Goal: Task Accomplishment & Management: Use online tool/utility

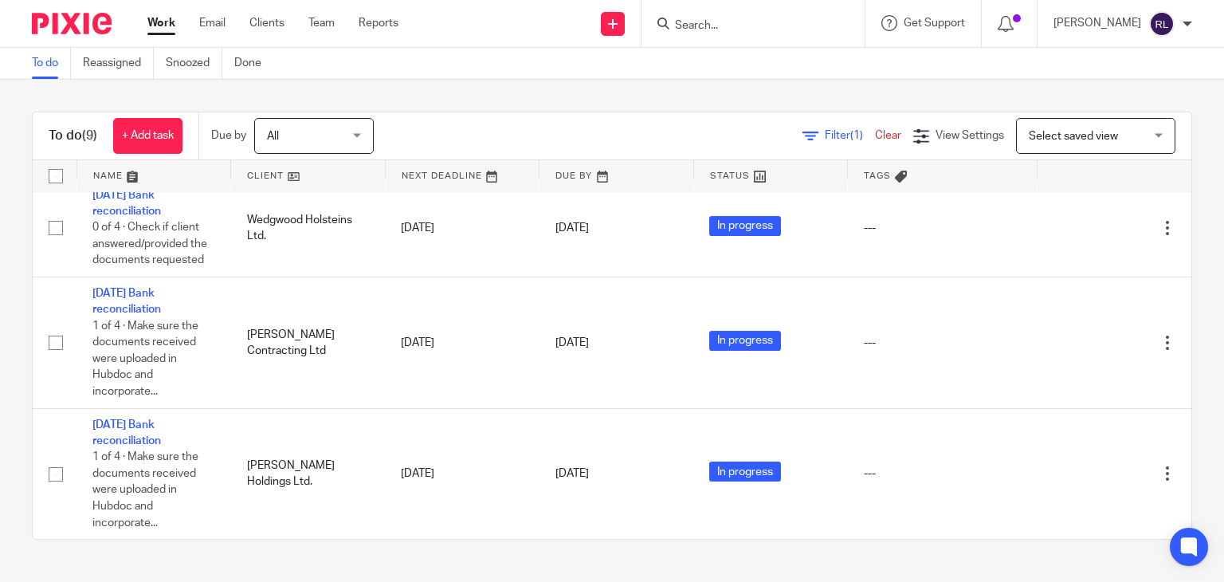
scroll to position [762, 0]
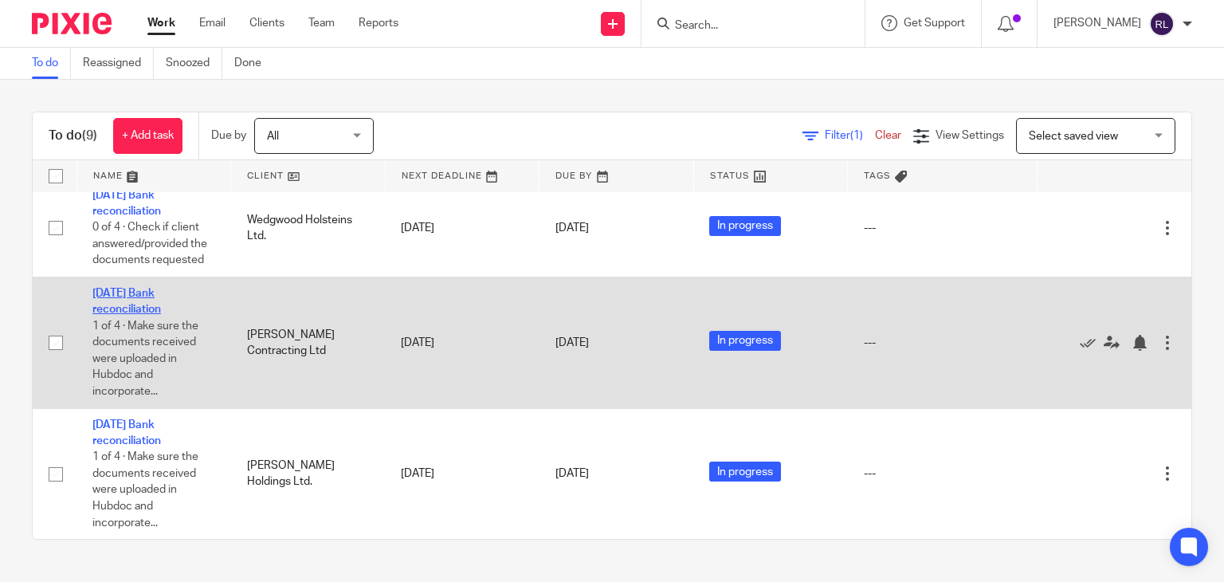
click at [133, 294] on link "[DATE] Bank reconciliation" at bounding box center [126, 301] width 69 height 27
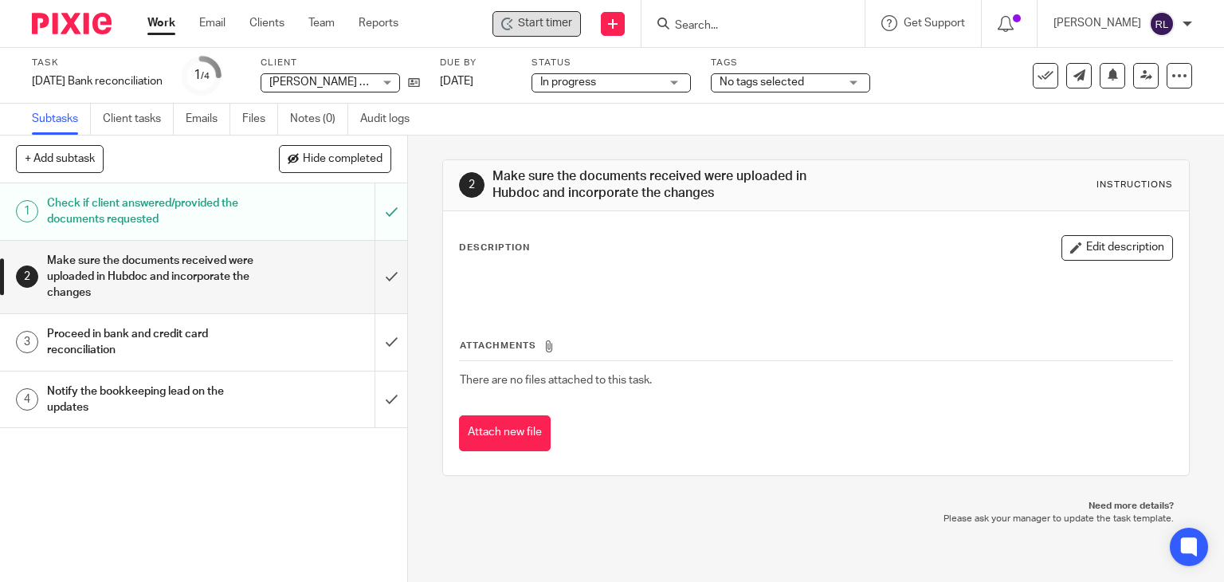
click at [549, 19] on span "Start timer" at bounding box center [545, 23] width 54 height 17
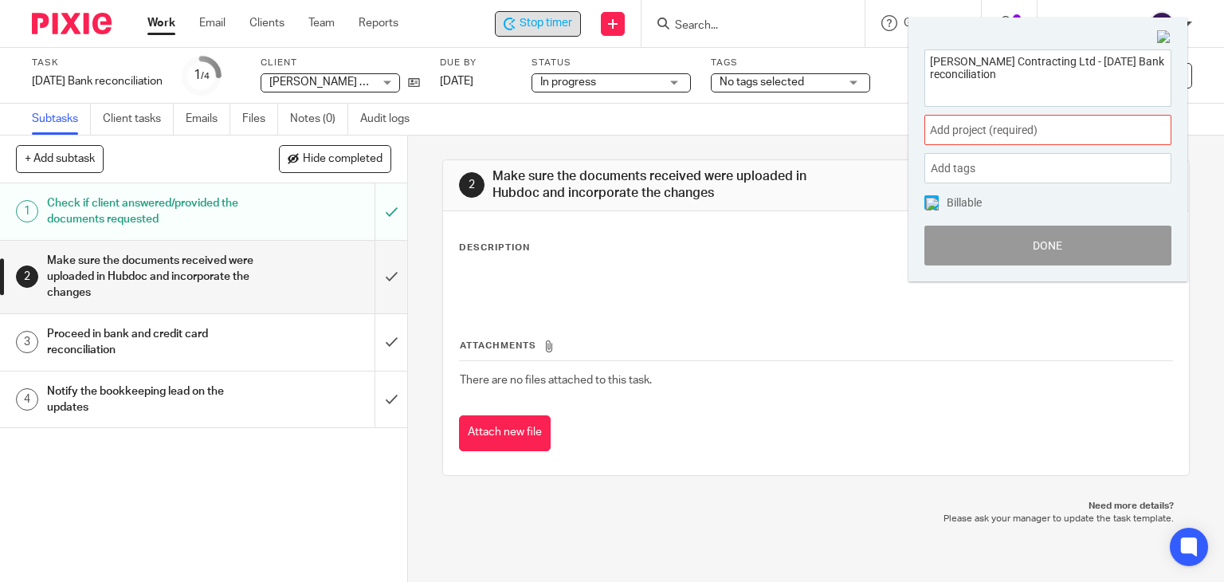
click at [1022, 122] on span "Add project (required) :" at bounding box center [1030, 130] width 201 height 17
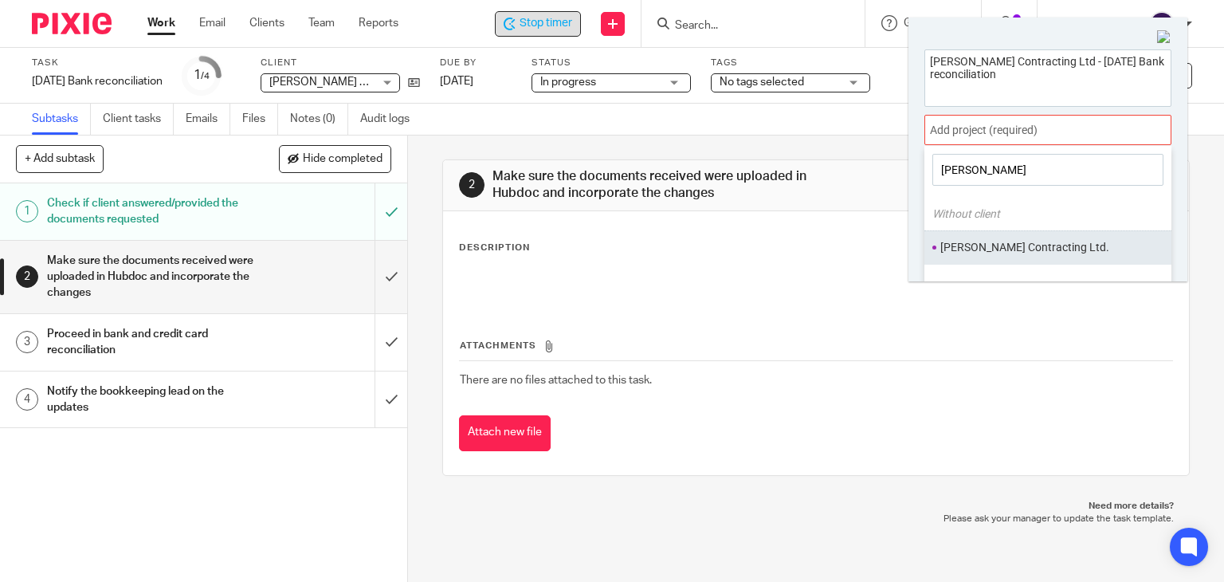
type input "justin"
click at [1030, 238] on ul "Justin Berry Contracting Ltd." at bounding box center [1048, 247] width 247 height 34
click at [986, 253] on li "Justin Berry Contracting Ltd." at bounding box center [1045, 247] width 208 height 17
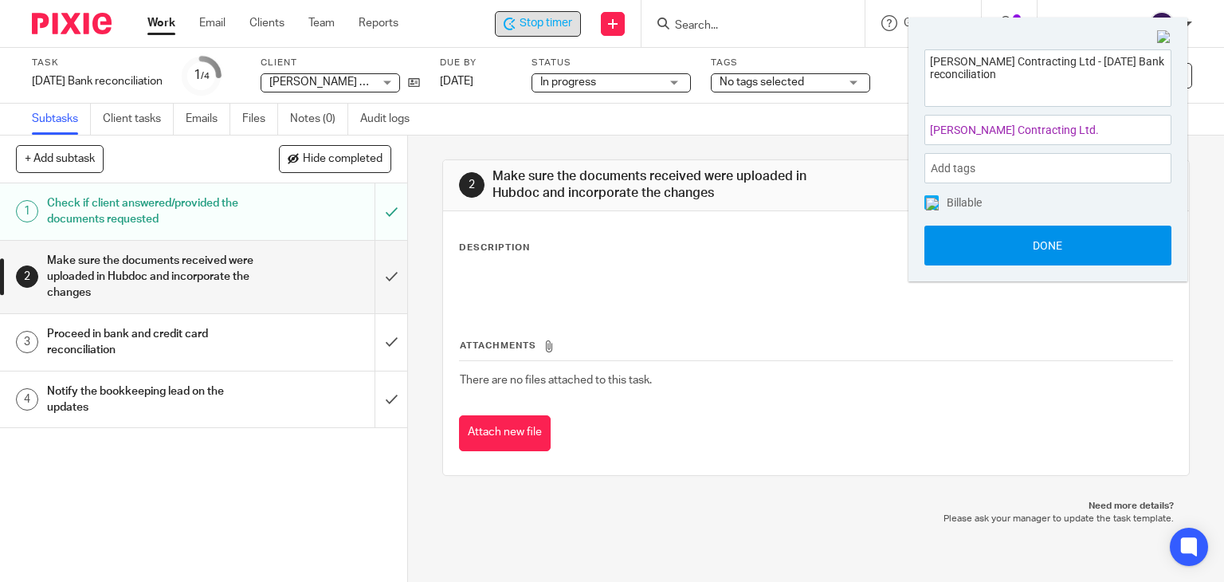
click at [992, 242] on button "Done" at bounding box center [1048, 246] width 247 height 40
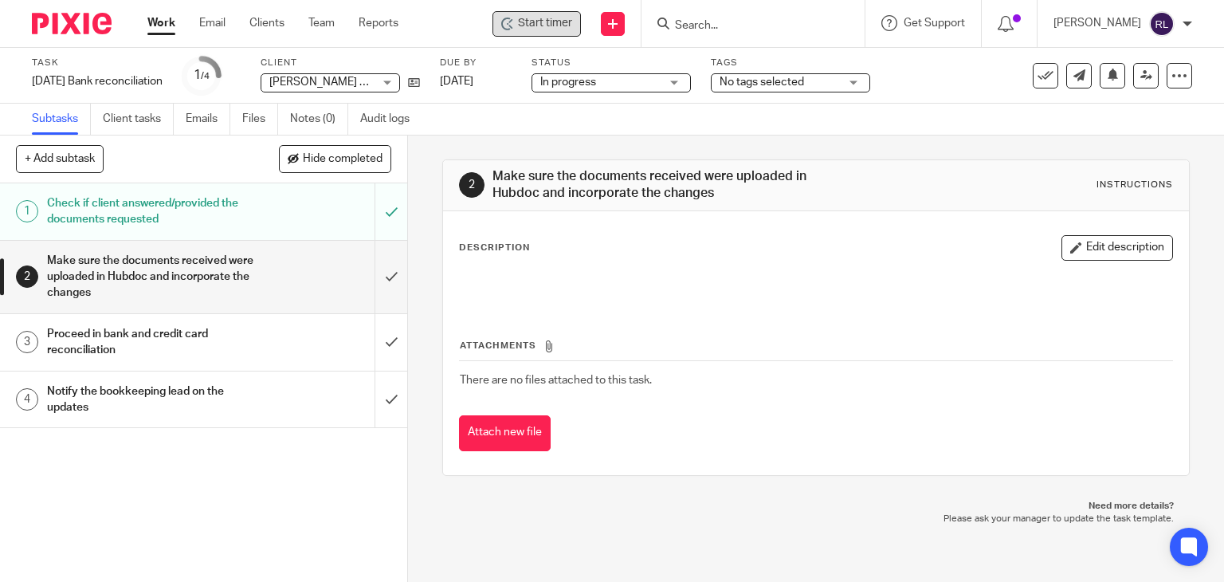
click at [126, 342] on h1 "Proceed in bank and credit card reconciliation" at bounding box center [151, 342] width 208 height 41
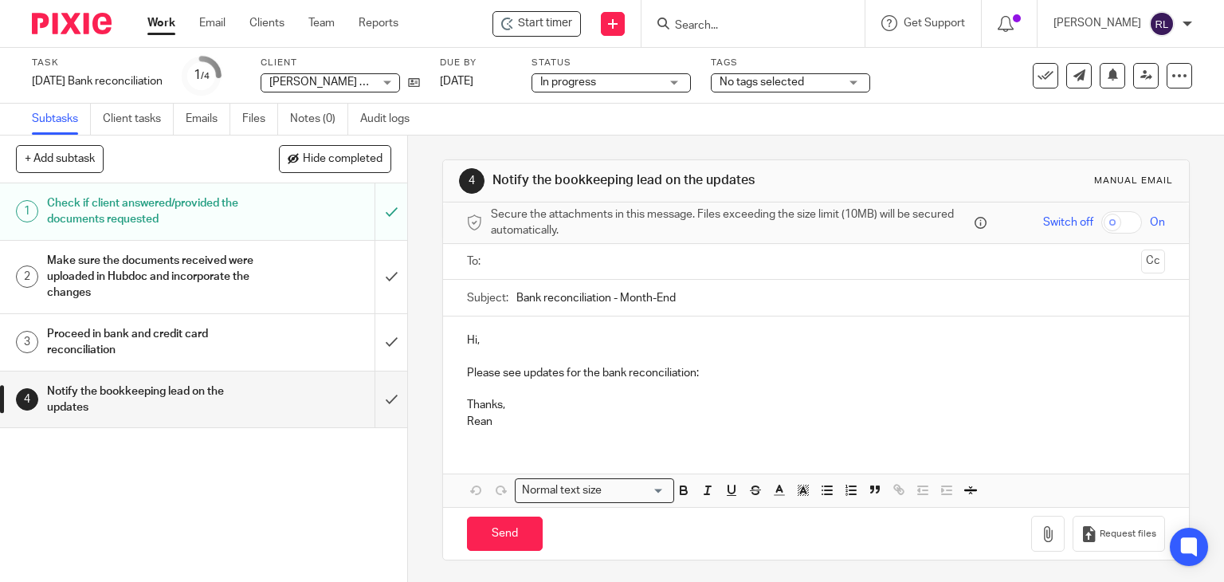
click at [709, 376] on p "Please see updates for the bank reconciliation:" at bounding box center [816, 373] width 699 height 16
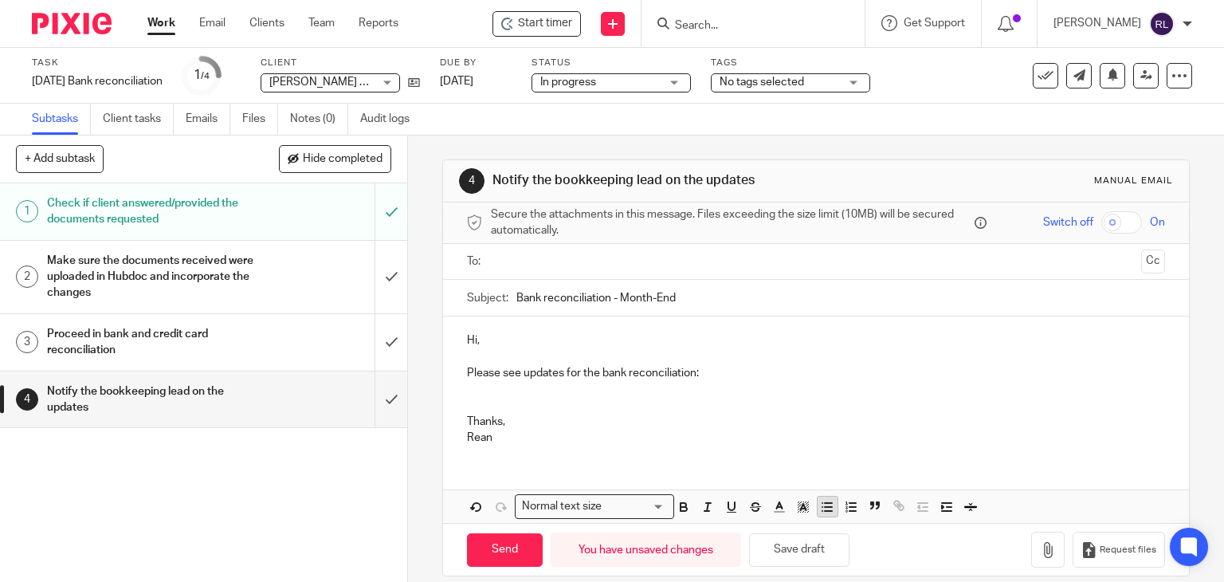
click at [820, 501] on icon "button" at bounding box center [827, 507] width 14 height 14
click at [552, 386] on p "Business chequing - reconciled as of April 14th" at bounding box center [832, 389] width 667 height 16
click at [549, 387] on p "Business chequing - reconciled as of April 14th" at bounding box center [832, 389] width 667 height 16
click at [775, 387] on p "Business Chequing - reconciled as of April 14th" at bounding box center [832, 389] width 667 height 16
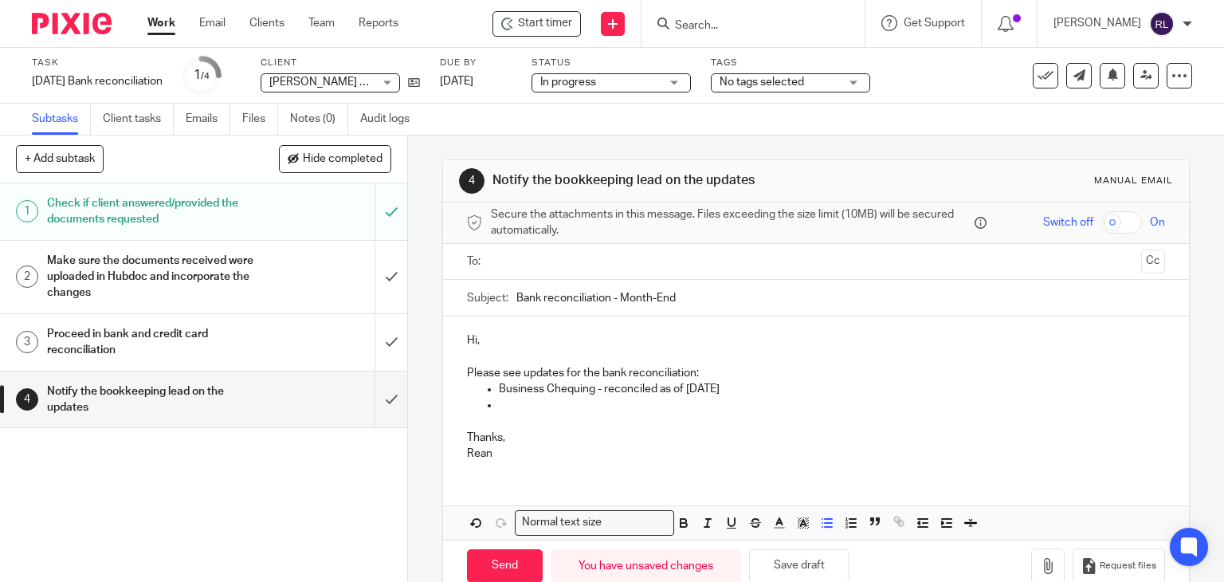
click at [511, 399] on p at bounding box center [832, 405] width 667 height 16
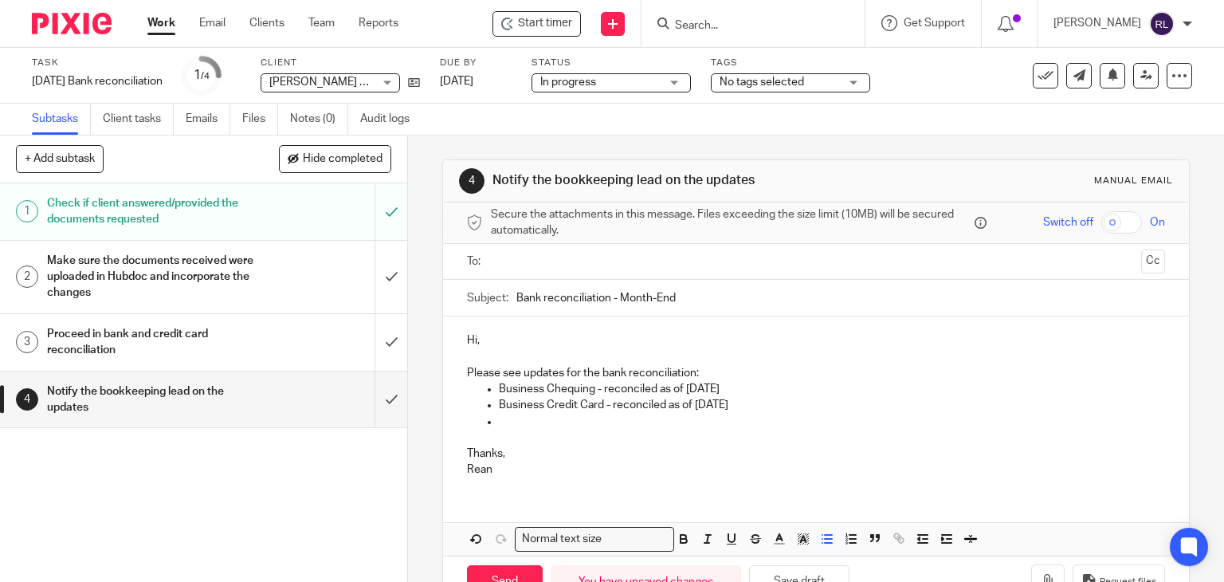
click at [611, 418] on p at bounding box center [832, 422] width 667 height 16
click at [583, 419] on p "Line of Credit - has never reconciled" at bounding box center [832, 422] width 667 height 16
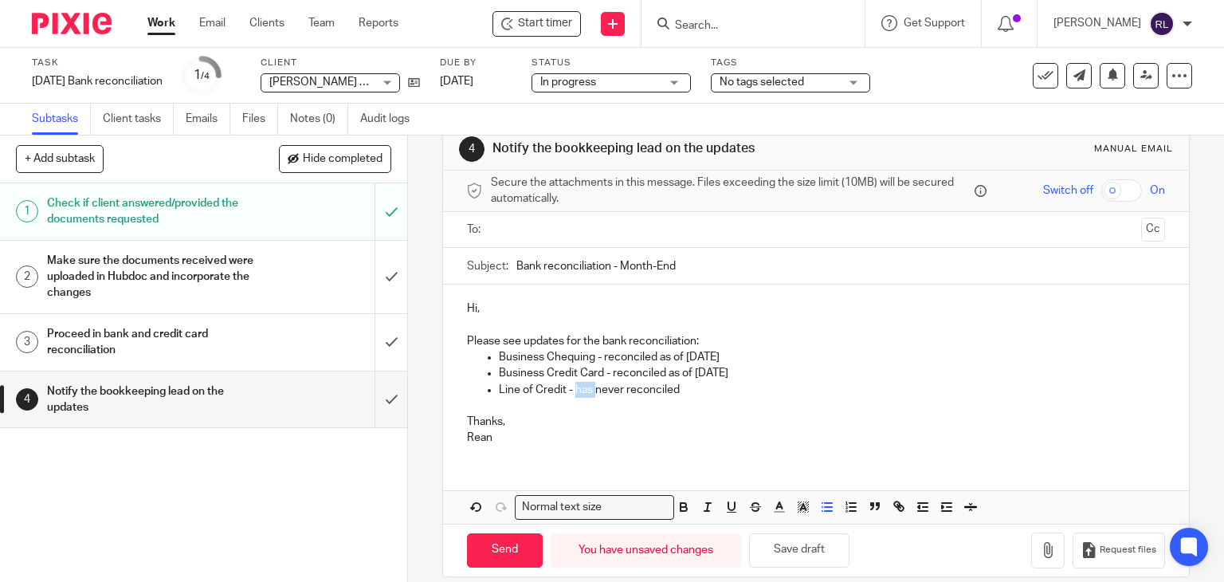
scroll to position [49, 0]
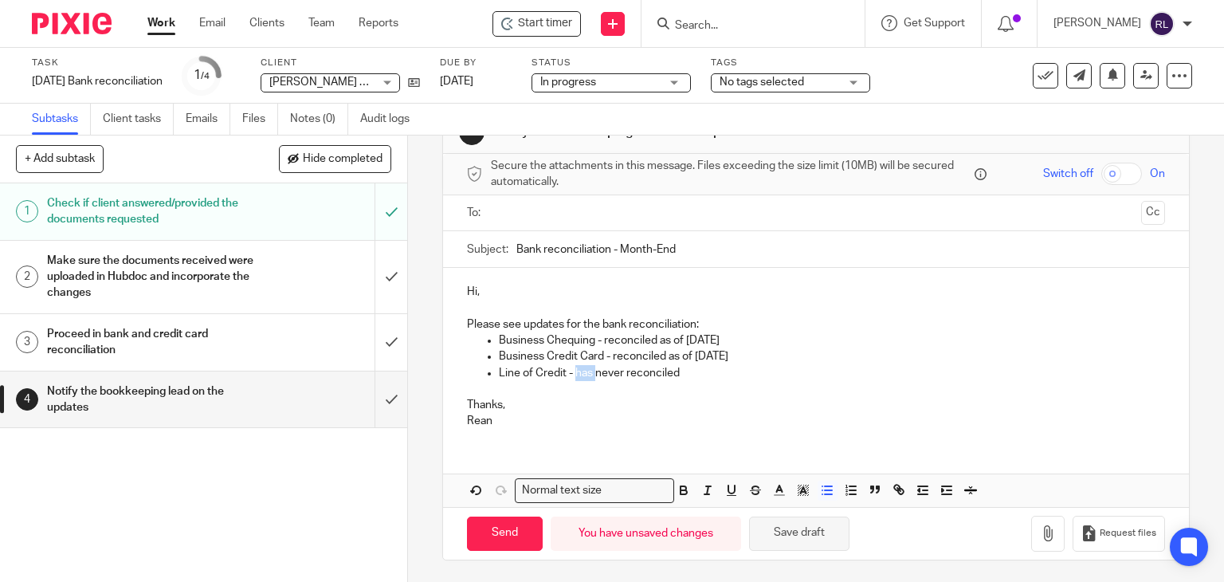
click at [810, 540] on button "Save draft" at bounding box center [799, 533] width 100 height 34
click at [798, 541] on button "Save draft" at bounding box center [799, 533] width 100 height 34
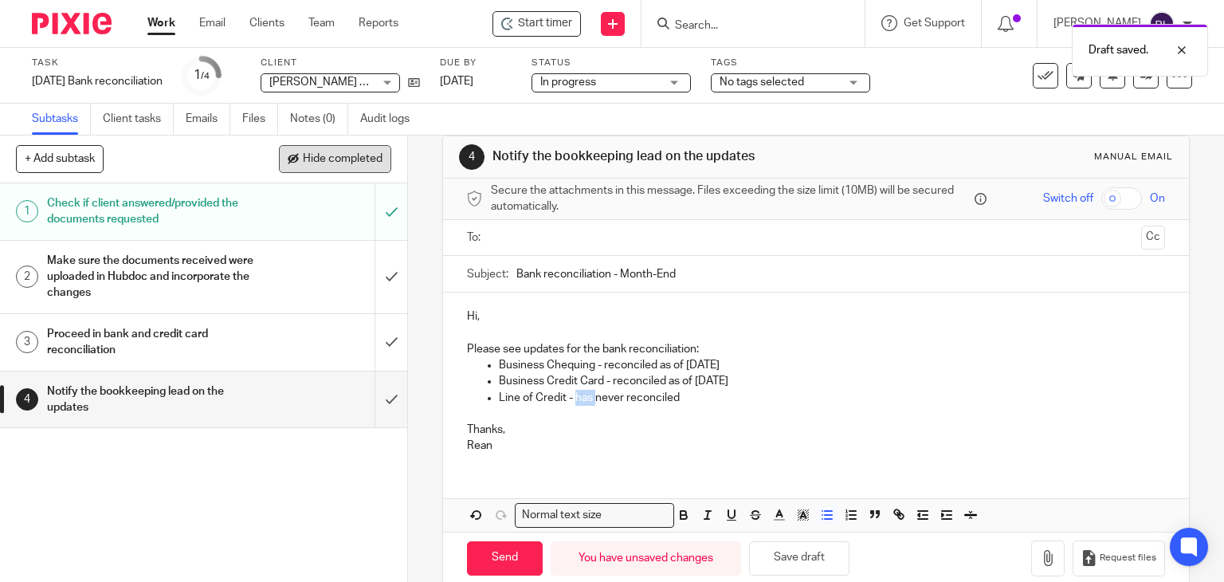
scroll to position [0, 0]
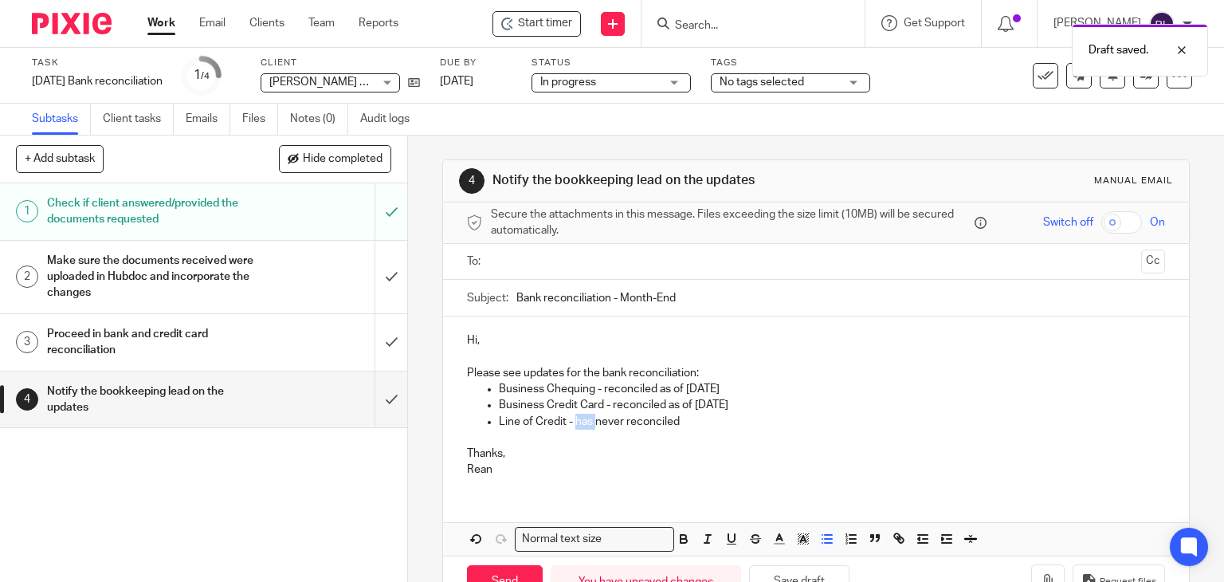
click at [79, 29] on img at bounding box center [72, 24] width 80 height 22
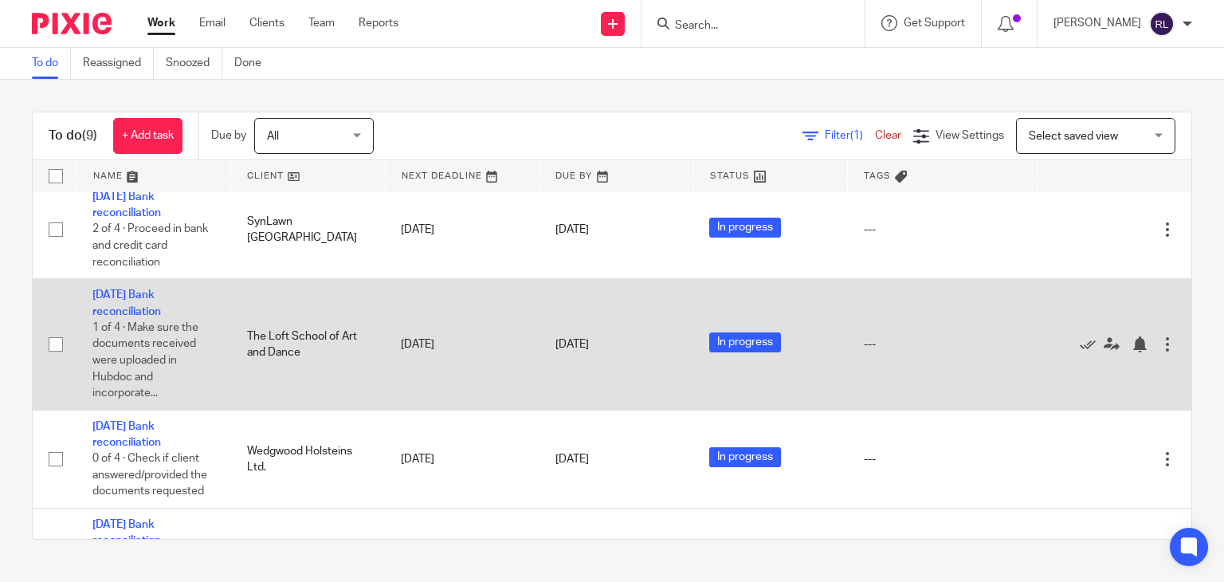
scroll to position [523, 0]
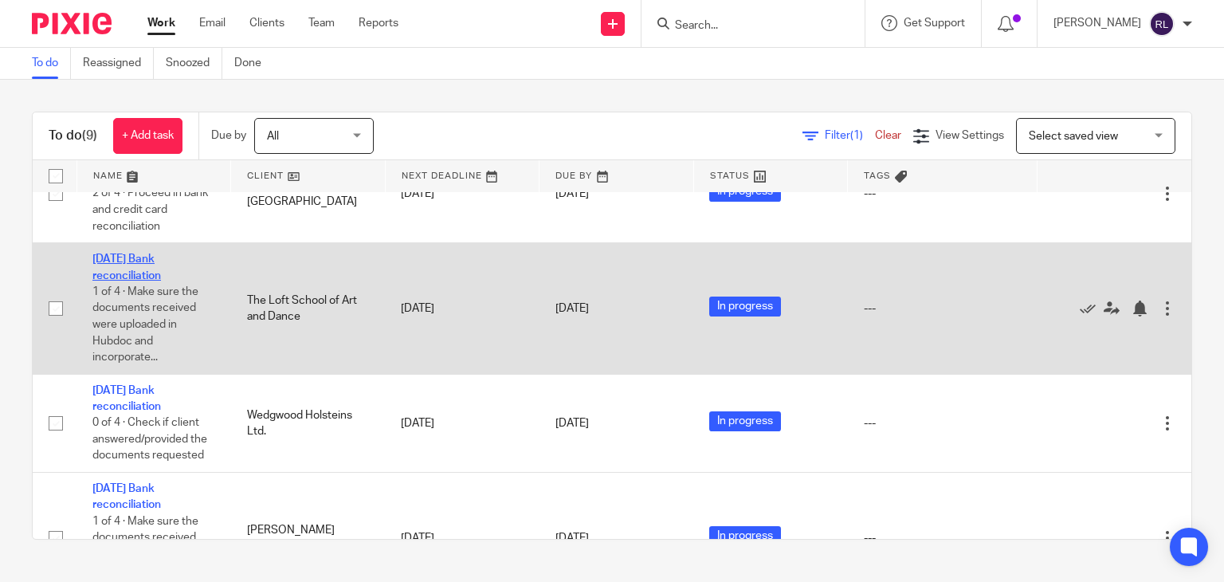
click at [118, 281] on link "[DATE] Bank reconciliation" at bounding box center [126, 266] width 69 height 27
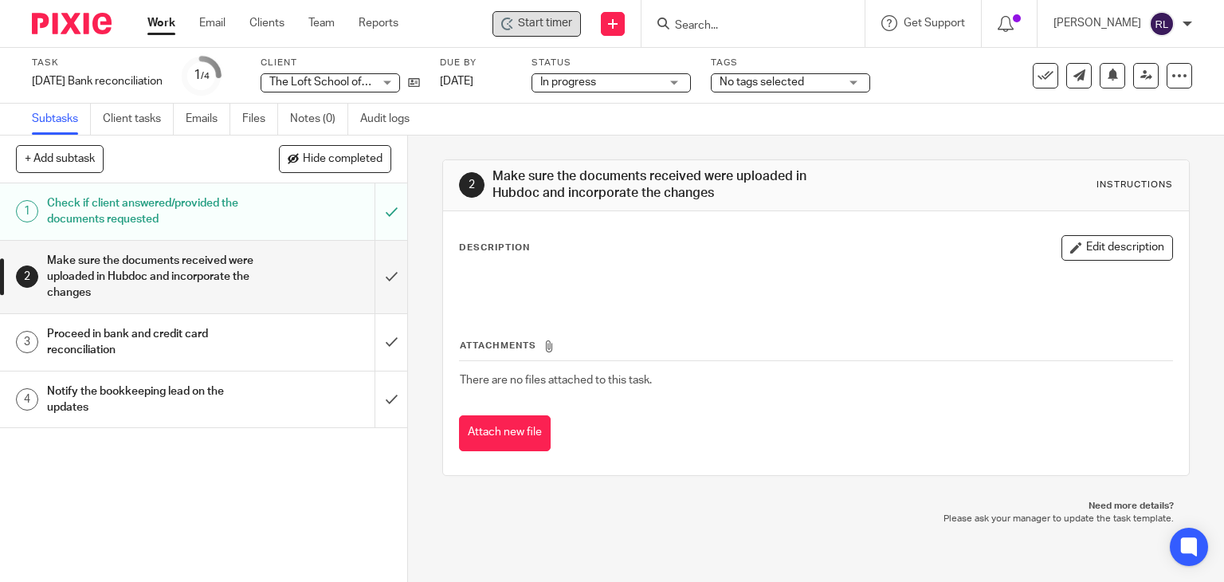
click at [552, 29] on span "Start timer" at bounding box center [545, 23] width 54 height 17
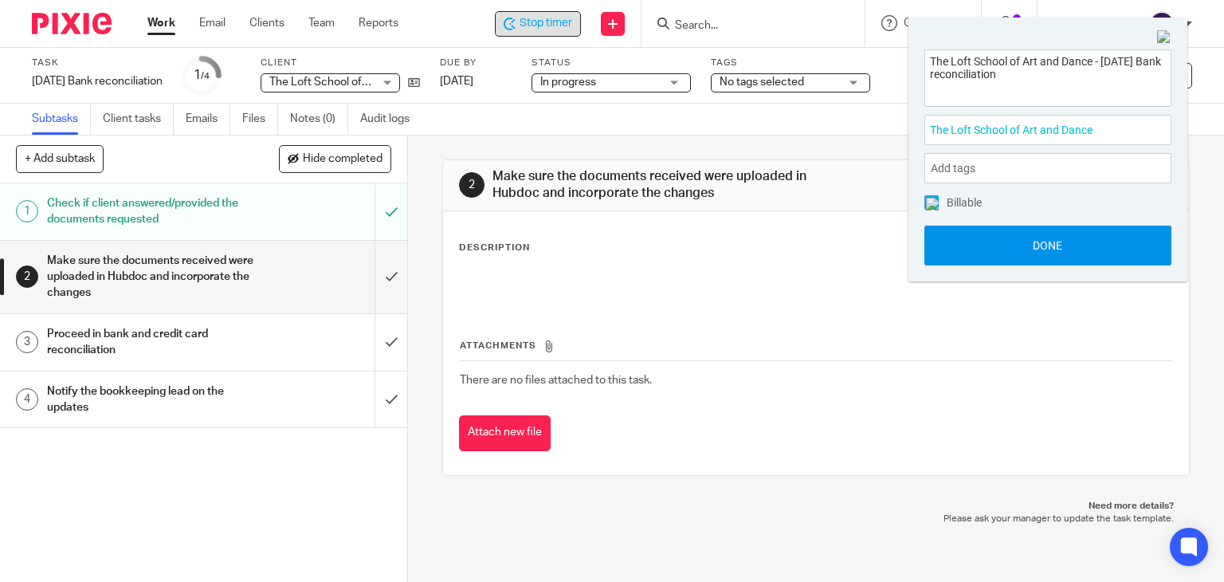
click at [1019, 246] on button "Done" at bounding box center [1048, 246] width 247 height 40
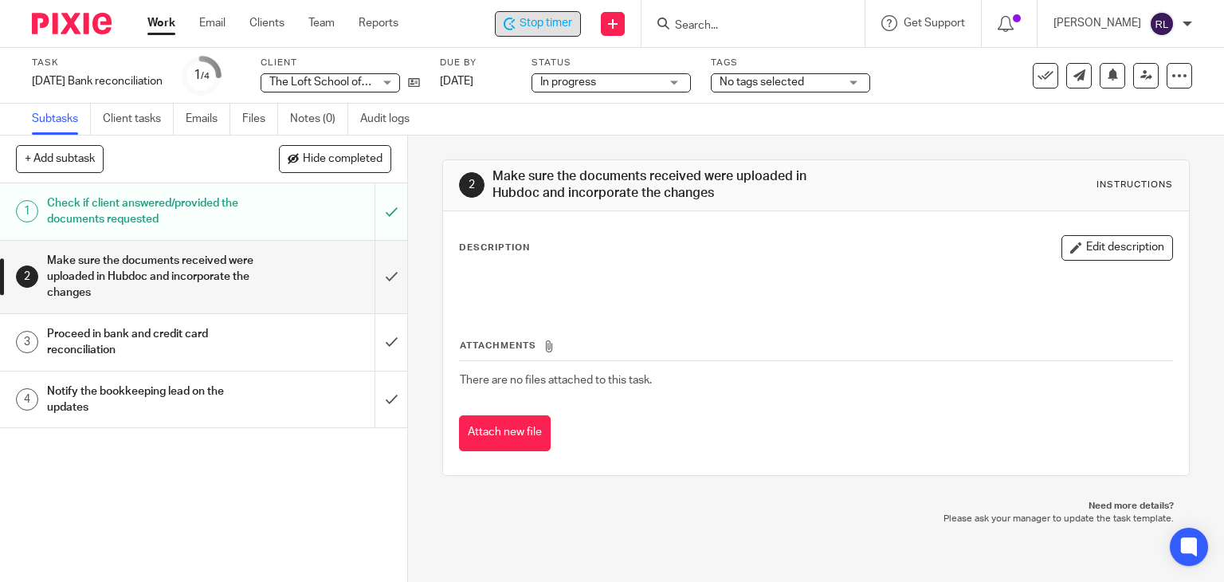
click at [234, 352] on h1 "Proceed in bank and credit card reconciliation" at bounding box center [151, 342] width 208 height 41
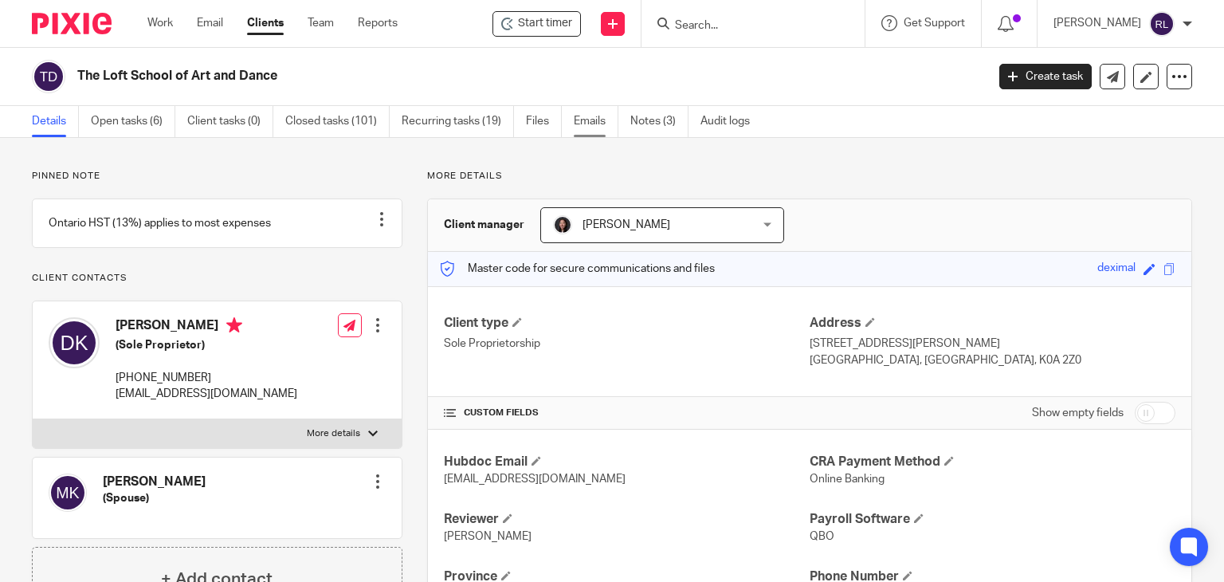
click at [585, 128] on link "Emails" at bounding box center [596, 121] width 45 height 31
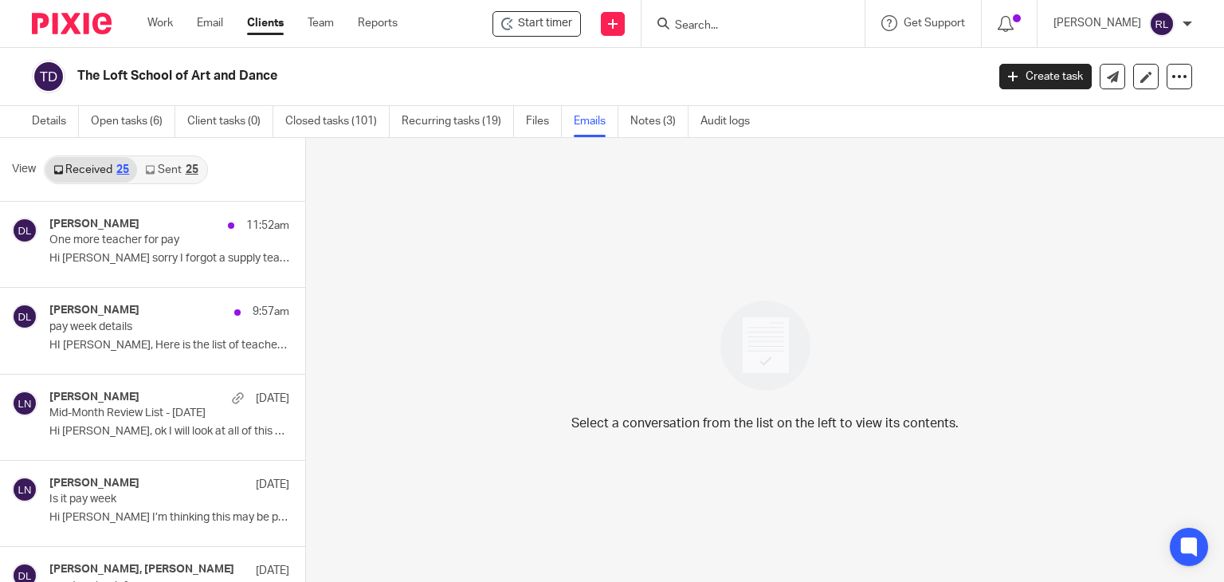
click at [169, 175] on link "Sent 25" at bounding box center [171, 170] width 69 height 26
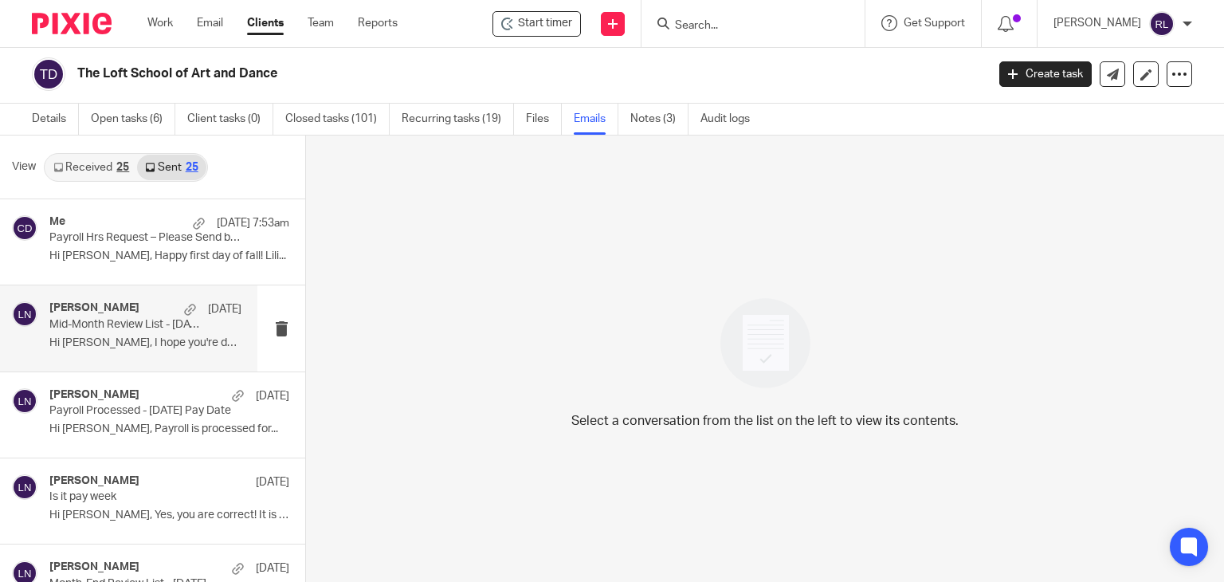
click at [112, 338] on p "Hi Deborah, I hope you're doing well! Thank..." at bounding box center [145, 343] width 192 height 14
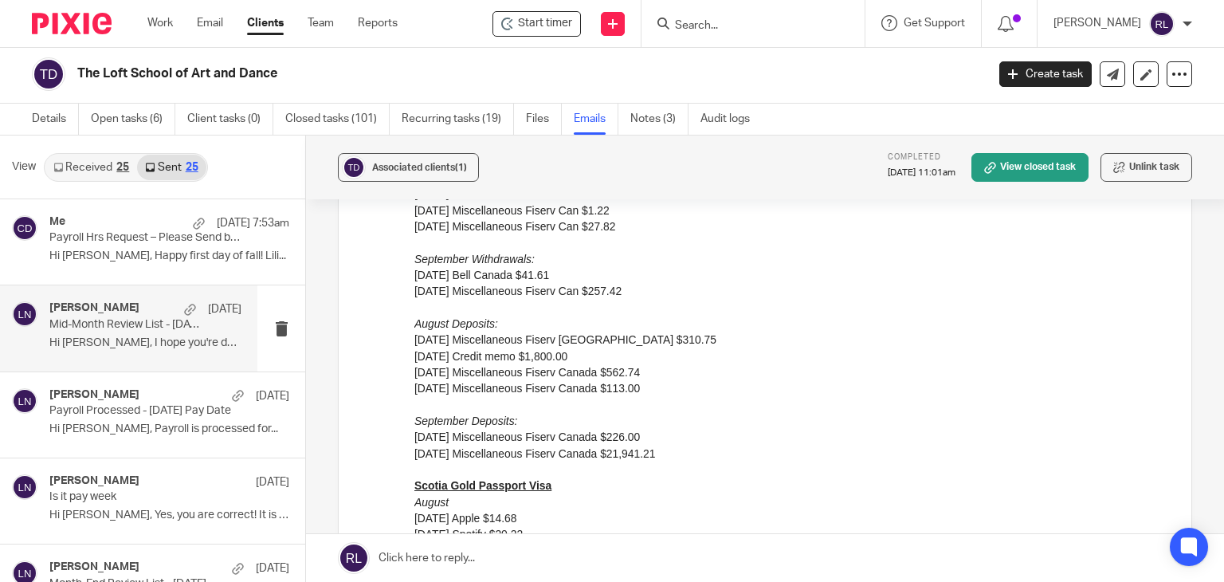
scroll to position [956, 0]
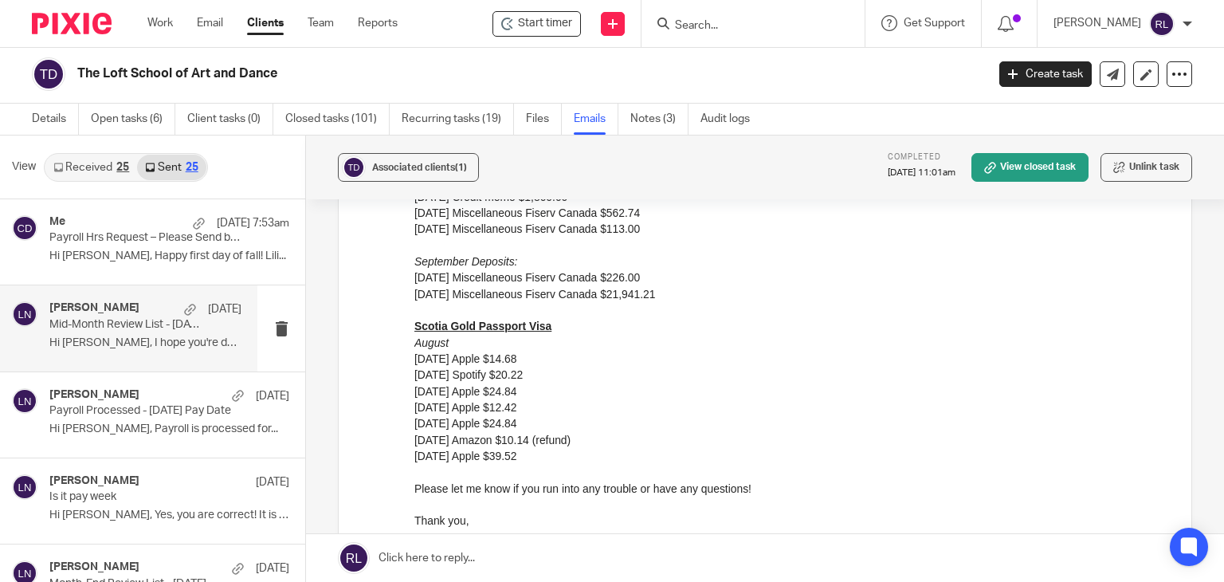
drag, startPoint x: 825, startPoint y: -171, endPoint x: 518, endPoint y: 426, distance: 672.0
drag, startPoint x: 824, startPoint y: -175, endPoint x: 479, endPoint y: 403, distance: 673.1
drag, startPoint x: 545, startPoint y: 457, endPoint x: 817, endPoint y: -171, distance: 683.6
click at [414, 328] on html "Hi Lili, ok I will look at all of this and get it to you. It looks like the fis…" at bounding box center [790, 137] width 753 height 1236
copy div "Scotia Gold Passport Visa August 08/13/2025 Apple $14.68 08/22/2025 Spotify $20…"
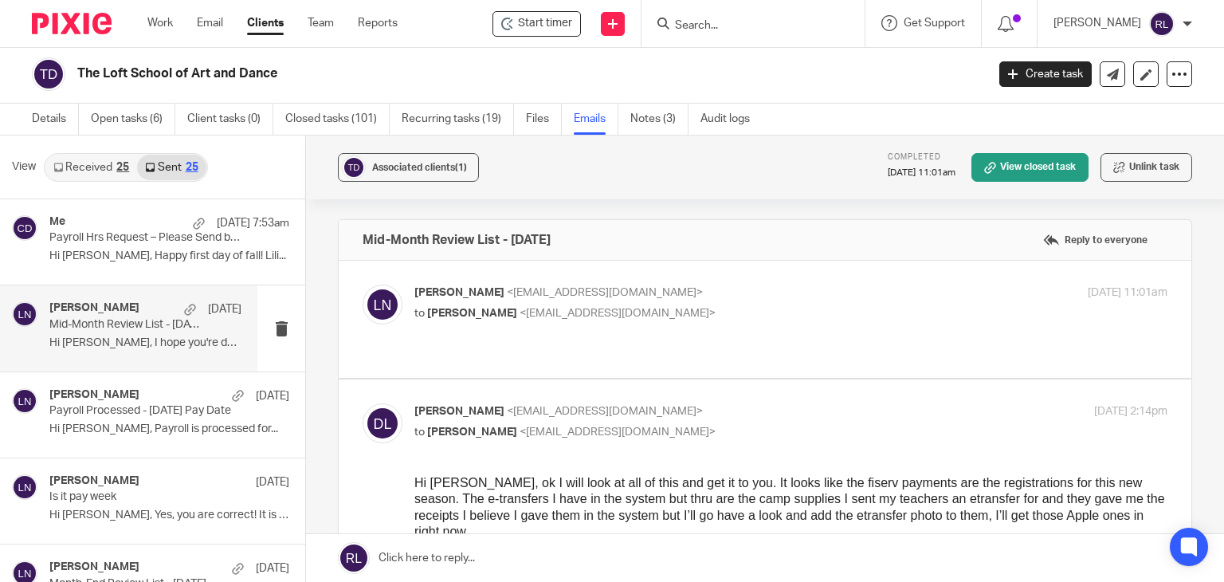
scroll to position [0, 0]
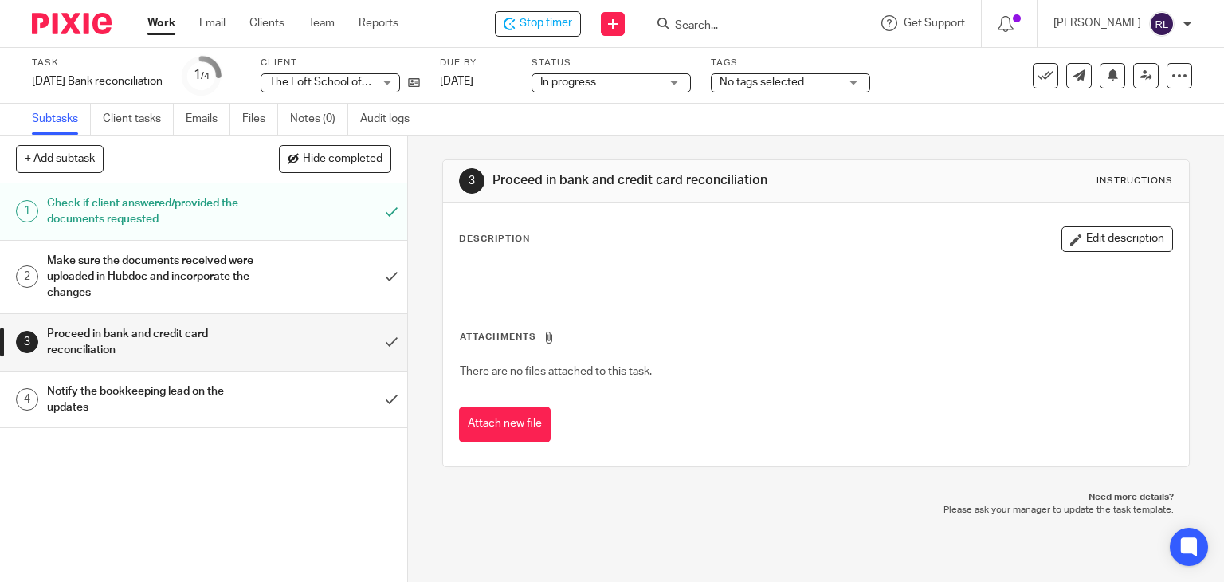
click at [140, 394] on h1 "Notify the bookkeeping lead on the updates" at bounding box center [151, 399] width 208 height 41
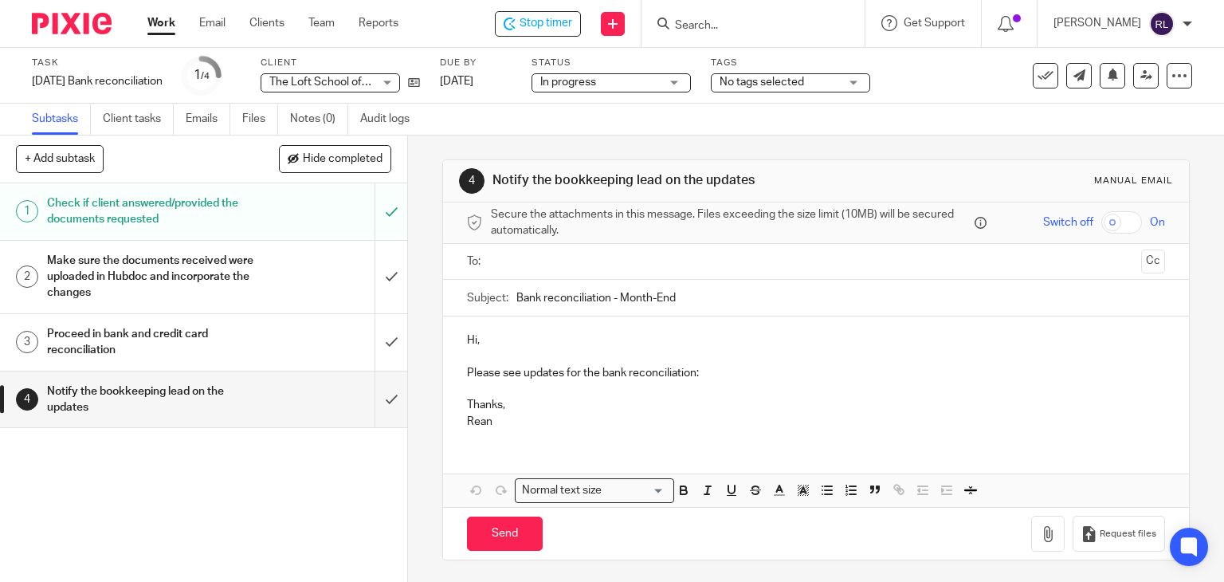
drag, startPoint x: 683, startPoint y: 374, endPoint x: 700, endPoint y: 372, distance: 16.8
click at [691, 373] on p "Please see updates for the bank reconciliation:" at bounding box center [816, 373] width 699 height 16
click at [733, 372] on p "Please see updates for the bank reconciliation:" at bounding box center [816, 373] width 699 height 16
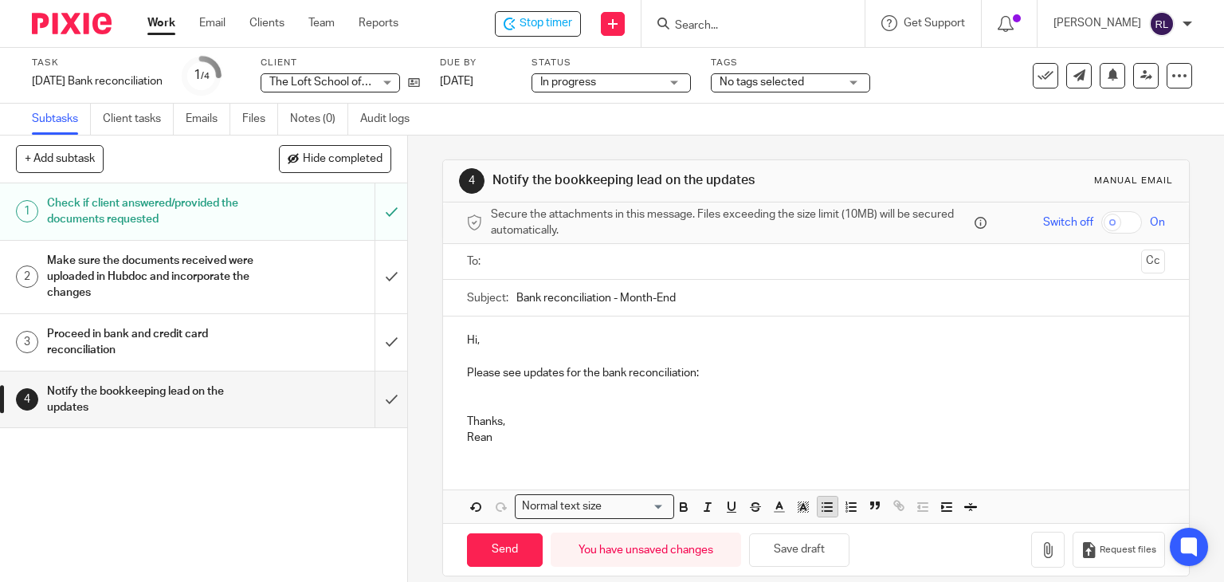
click at [831, 511] on button "button" at bounding box center [828, 507] width 20 height 20
click at [77, 36] on div at bounding box center [66, 23] width 132 height 47
click at [98, 26] on img at bounding box center [72, 24] width 80 height 22
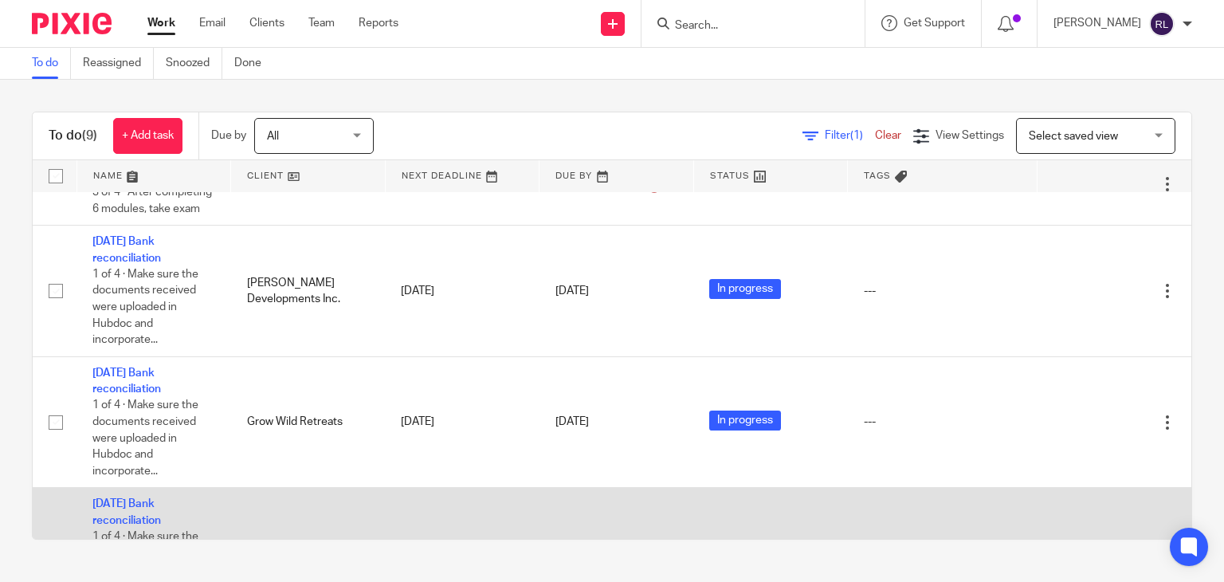
scroll to position [45, 0]
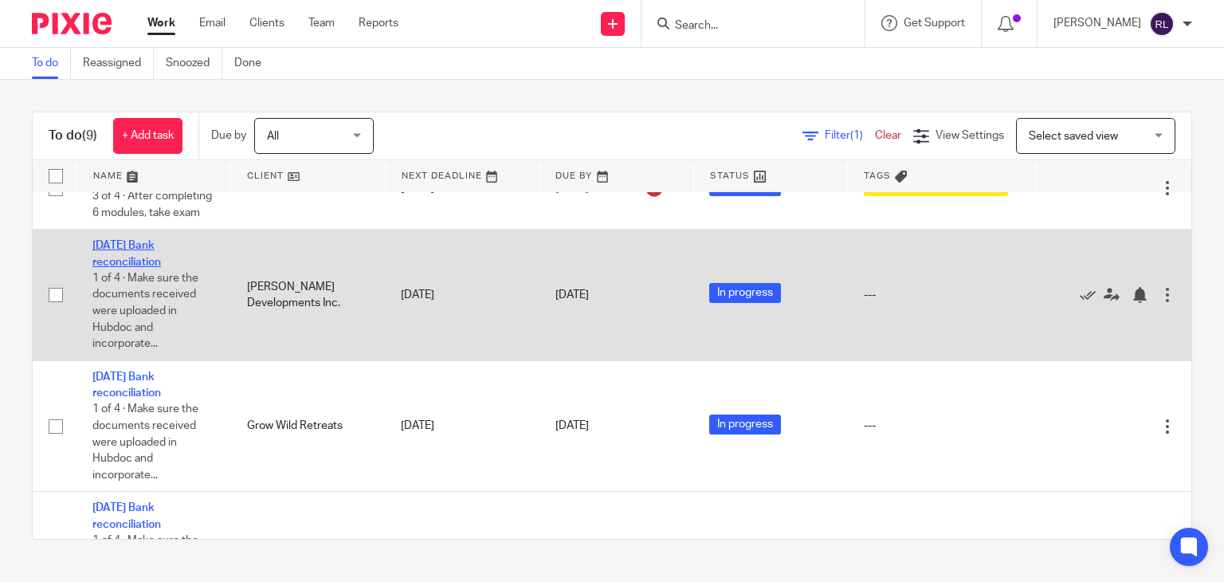
click at [122, 267] on link "[DATE] Bank reconciliation" at bounding box center [126, 253] width 69 height 27
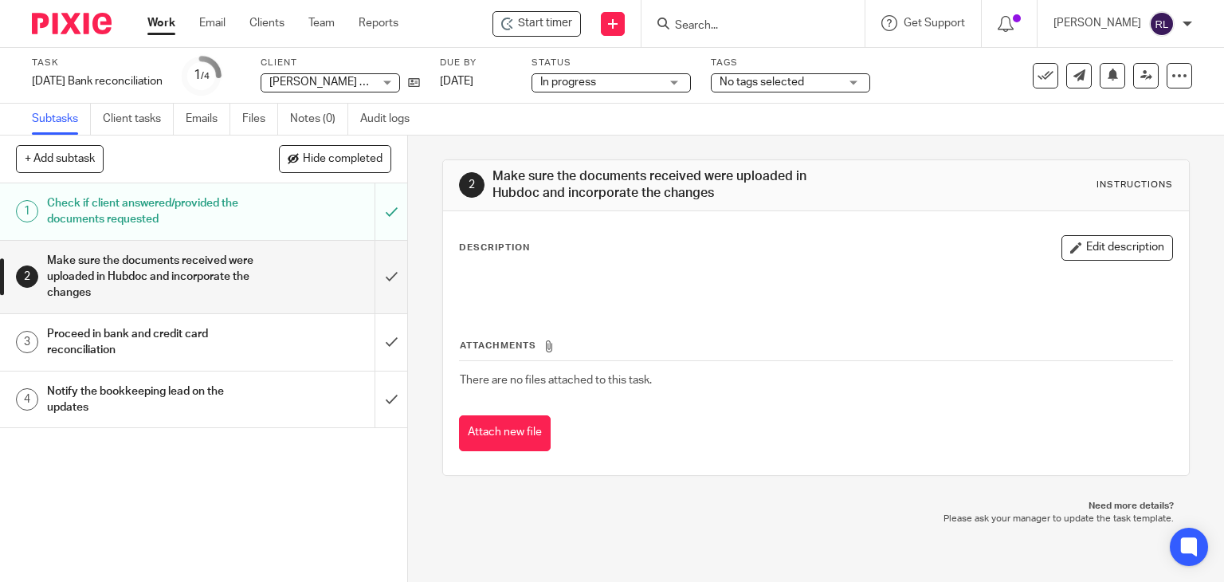
click at [532, 26] on span "Start timer" at bounding box center [545, 23] width 54 height 17
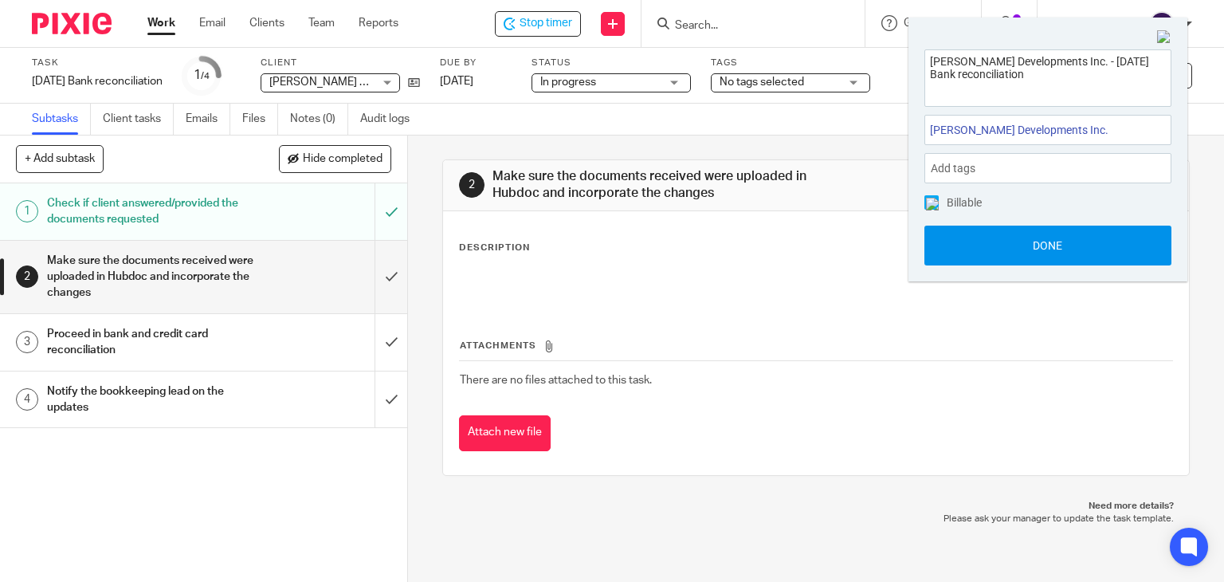
click at [1031, 238] on button "Done" at bounding box center [1048, 246] width 247 height 40
